Goal: Find specific page/section: Find specific page/section

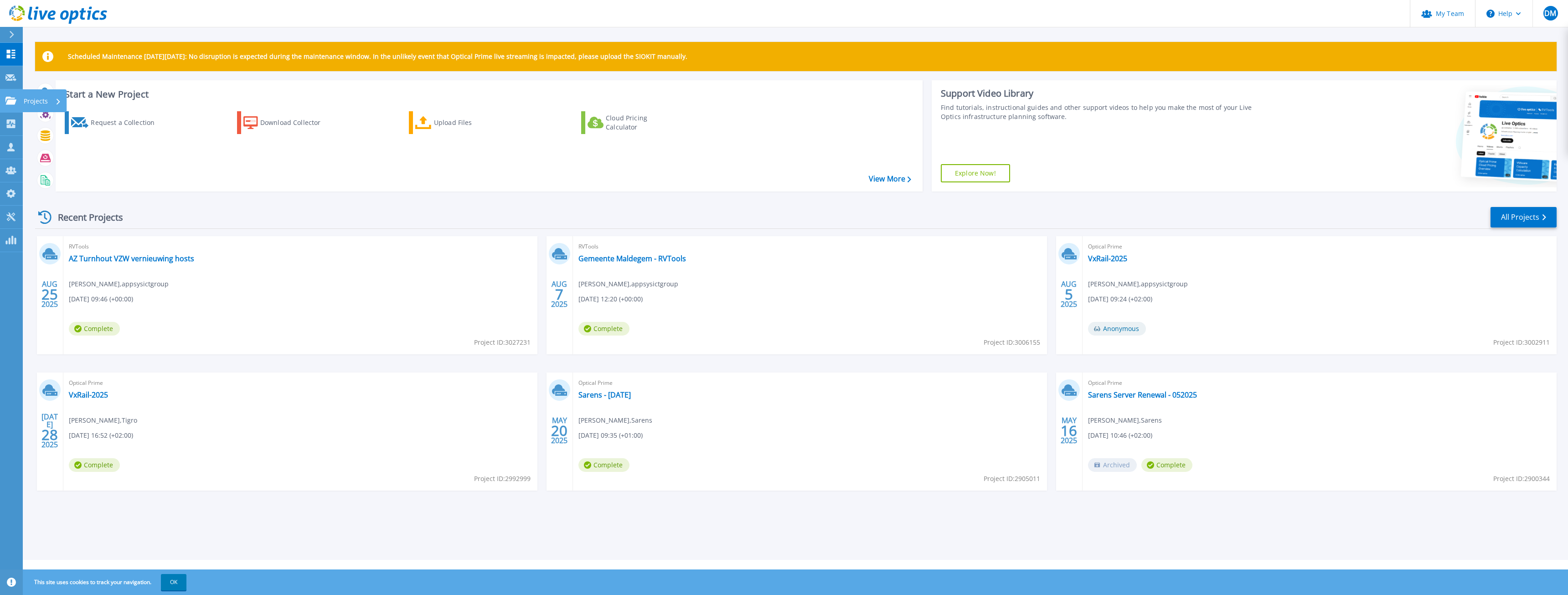
click at [16, 100] on icon at bounding box center [11, 100] width 11 height 8
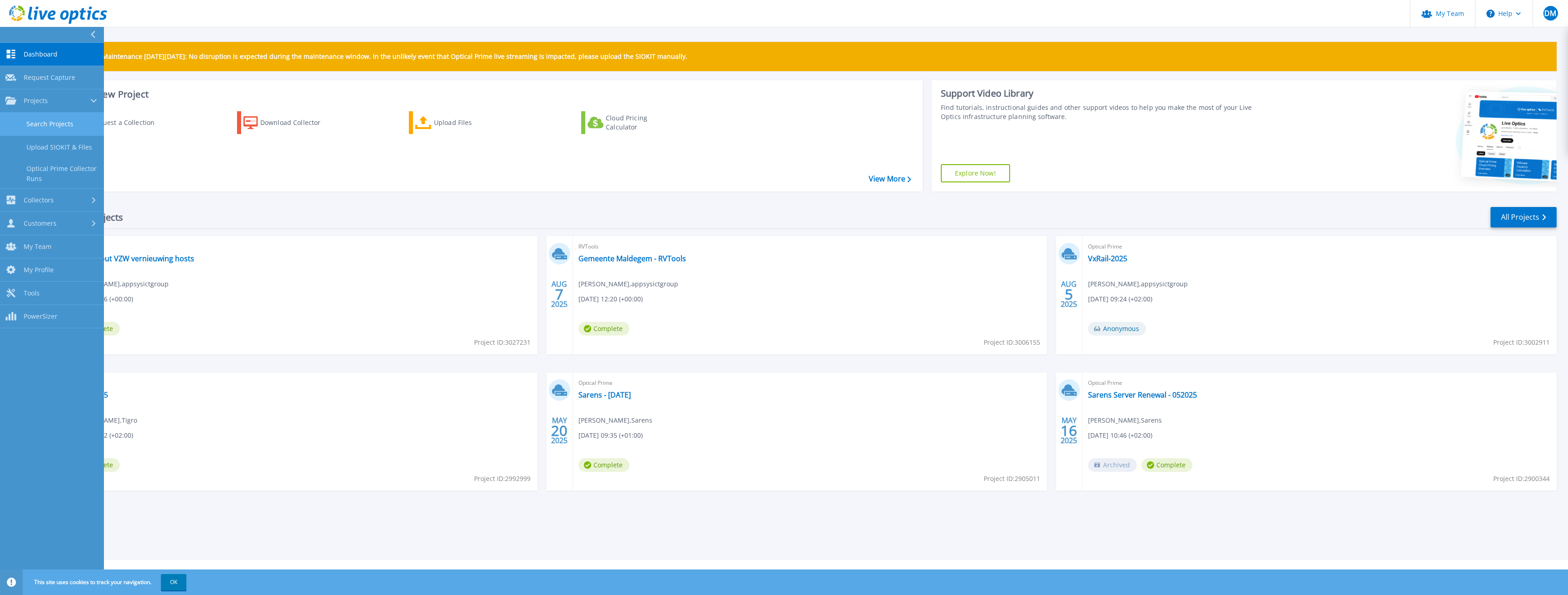
click at [43, 122] on link "Search Projects" at bounding box center [52, 124] width 104 height 23
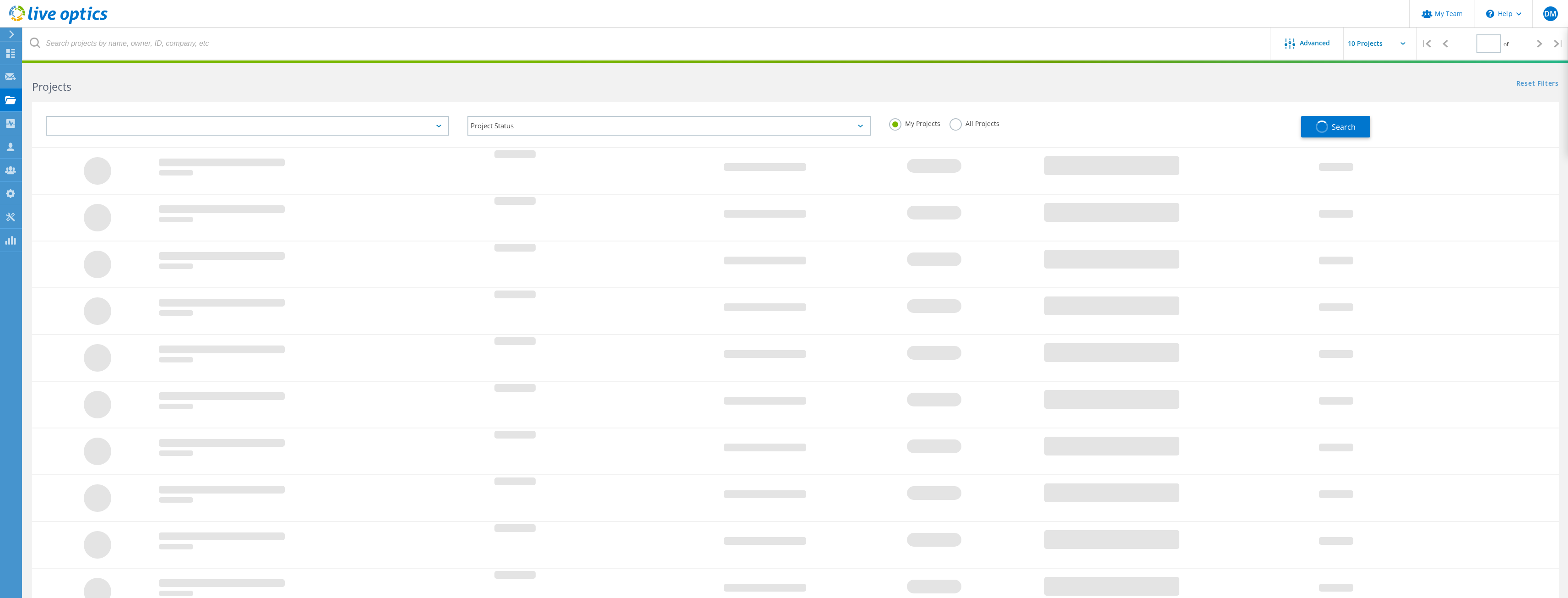
type input "1"
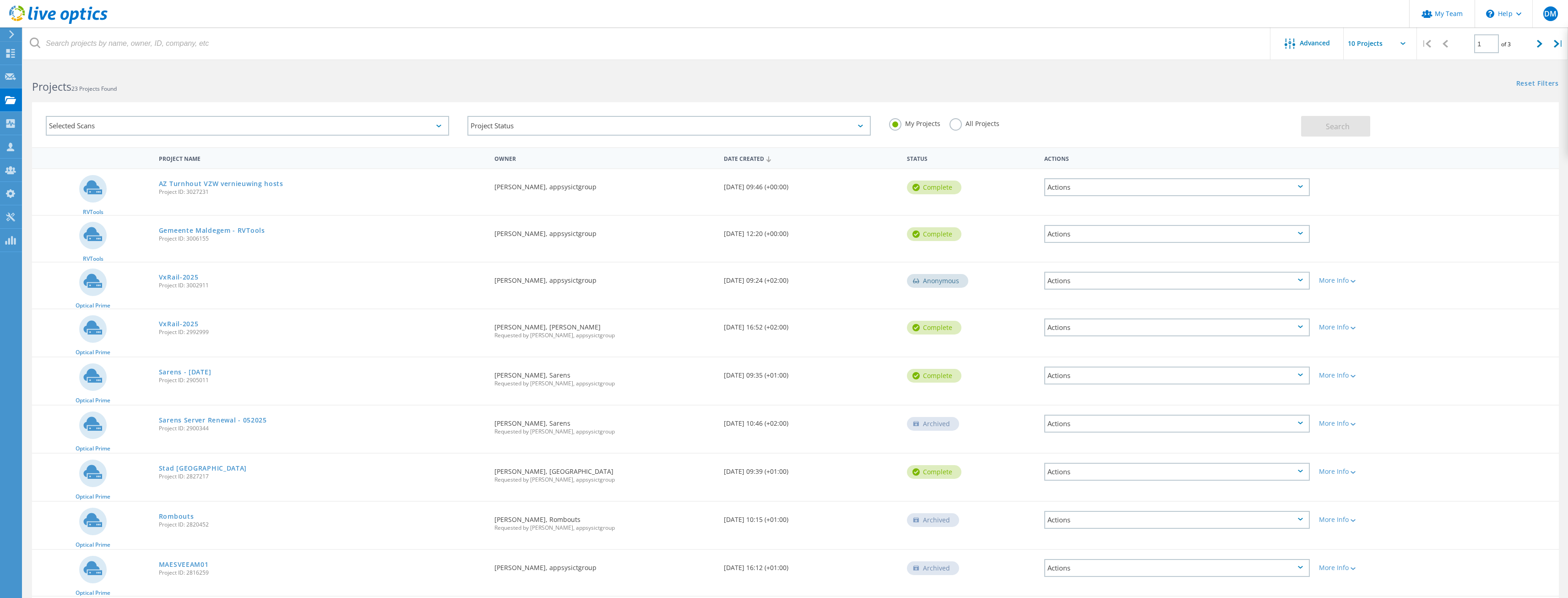
click at [953, 127] on label "All Projects" at bounding box center [974, 122] width 50 height 9
click at [0, 0] on input "All Projects" at bounding box center [0, 0] width 0 height 0
click at [1351, 129] on button "Search" at bounding box center [1335, 126] width 69 height 21
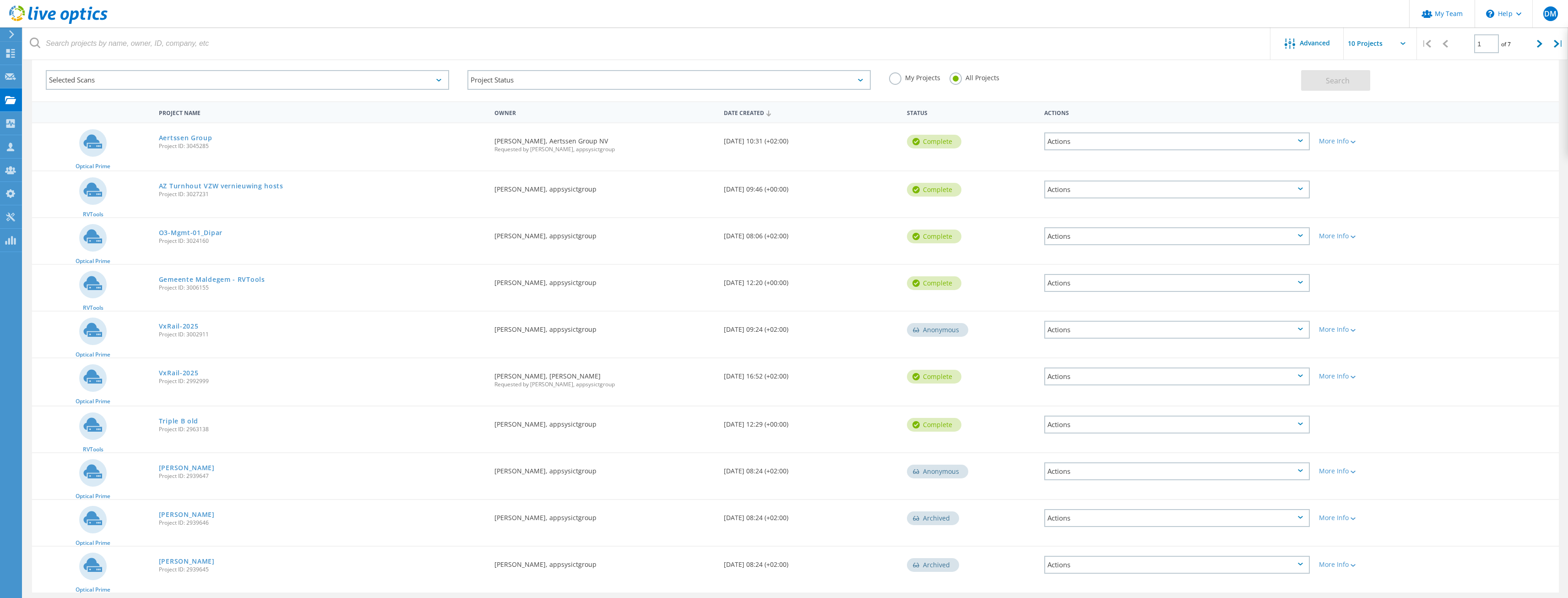
scroll to position [77, 0]
